Goal: Transaction & Acquisition: Book appointment/travel/reservation

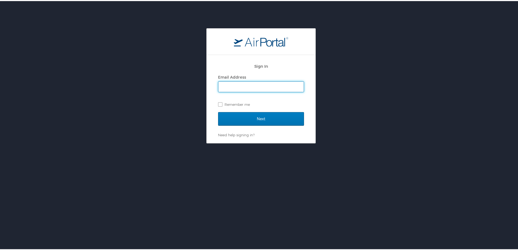
click at [239, 85] on input "Email Address" at bounding box center [260, 85] width 85 height 10
type input "kenyatta.royal@la.gov"
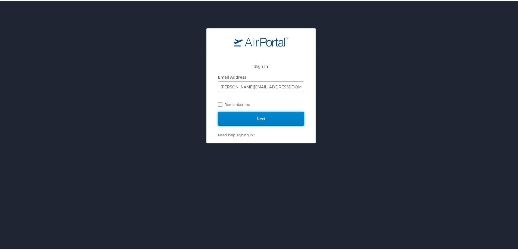
click at [260, 115] on input "Next" at bounding box center [261, 118] width 86 height 14
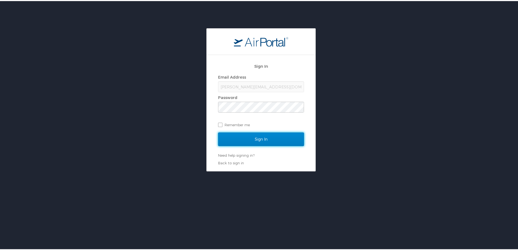
click at [244, 137] on input "Sign In" at bounding box center [261, 138] width 86 height 14
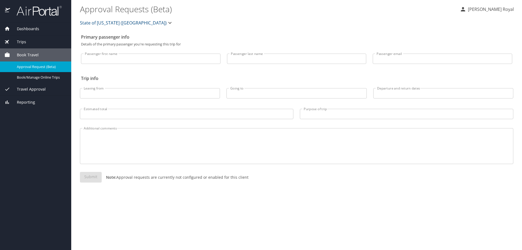
click at [35, 54] on span "Book Travel" at bounding box center [24, 55] width 29 height 6
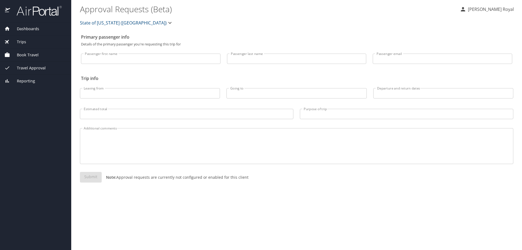
click at [27, 40] on div "Trips" at bounding box center [35, 42] width 63 height 6
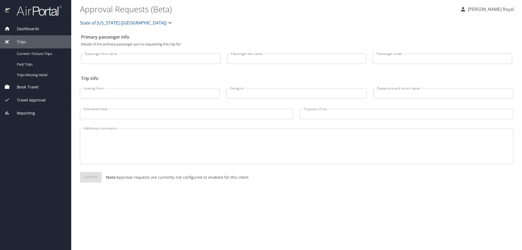
click at [36, 26] on span "Dashboards" at bounding box center [24, 29] width 29 height 6
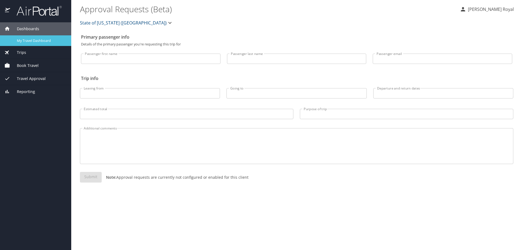
click at [35, 40] on span "My Travel Dashboard" at bounding box center [41, 40] width 48 height 5
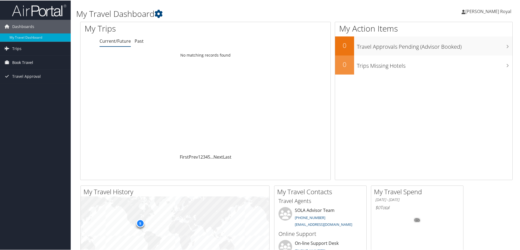
click at [28, 63] on span "Book Travel" at bounding box center [22, 62] width 21 height 14
click at [26, 81] on link "Book/Manage Online Trips" at bounding box center [35, 81] width 71 height 8
